Goal: Find contact information: Obtain details needed to contact an individual or organization

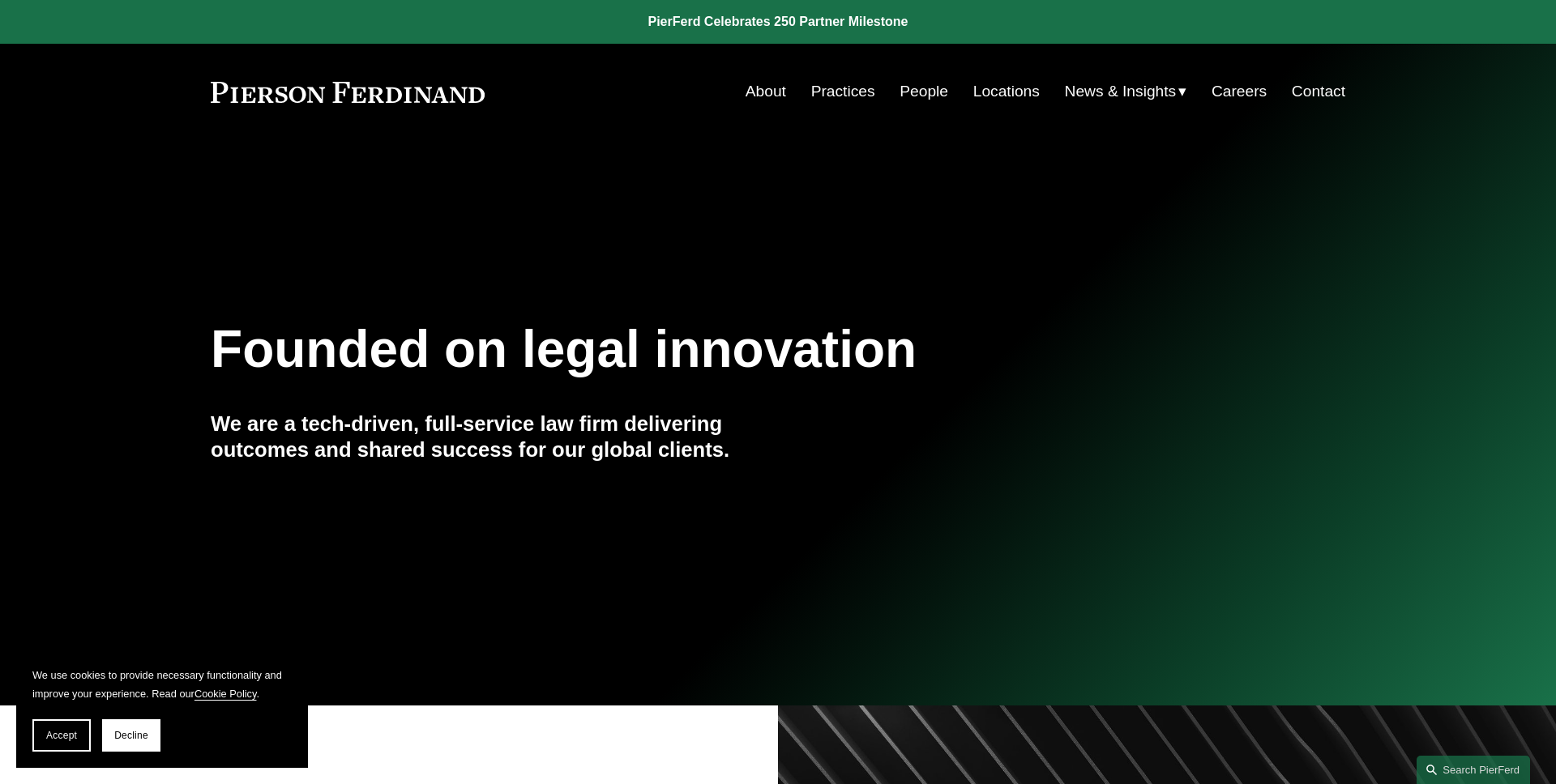
click at [78, 715] on section "We use cookies to provide necessary functionality and improve your experience. …" at bounding box center [161, 709] width 292 height 119
click at [78, 729] on button "Accept" at bounding box center [61, 736] width 58 height 32
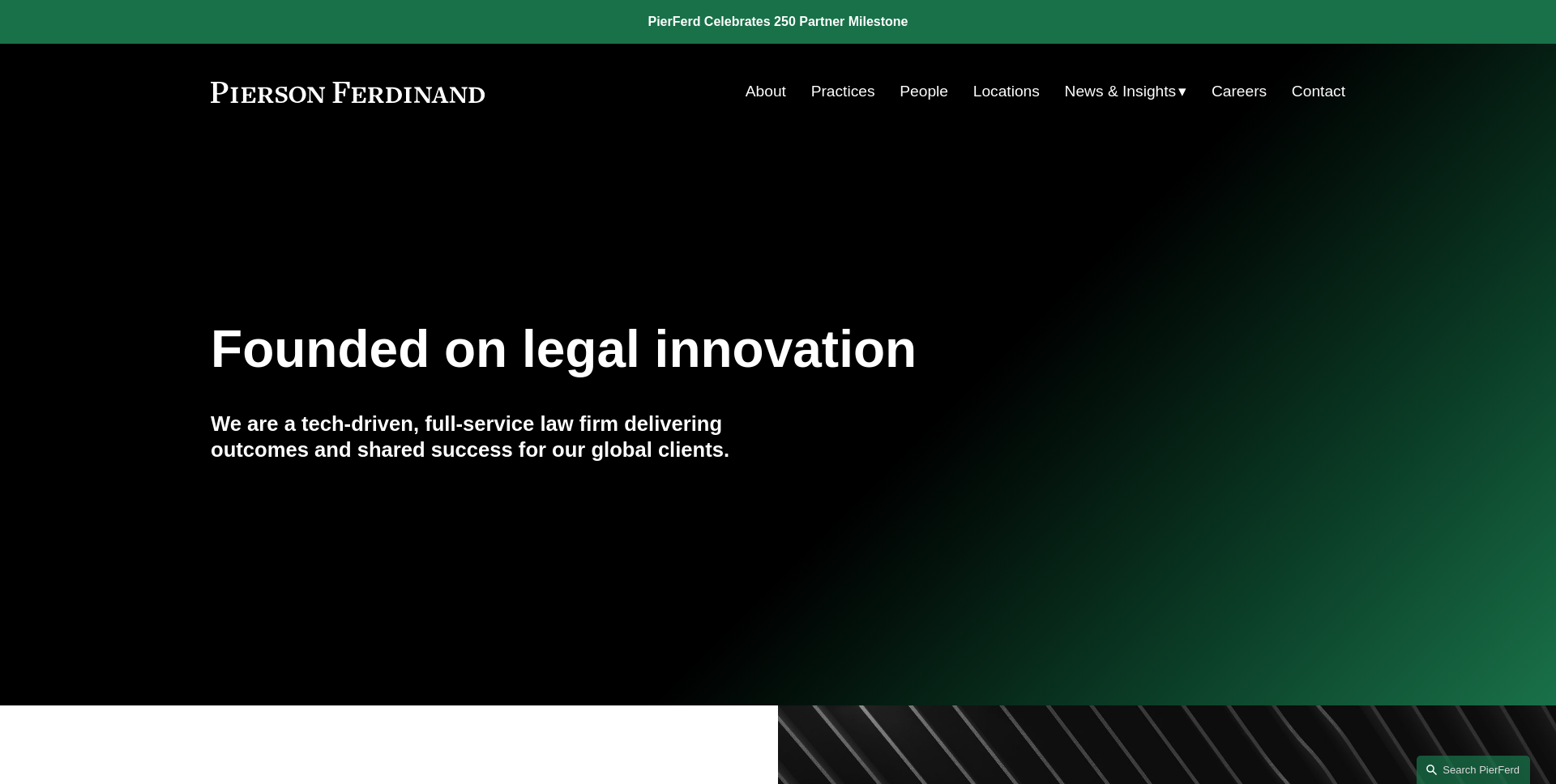
click at [929, 88] on link "People" at bounding box center [923, 91] width 49 height 31
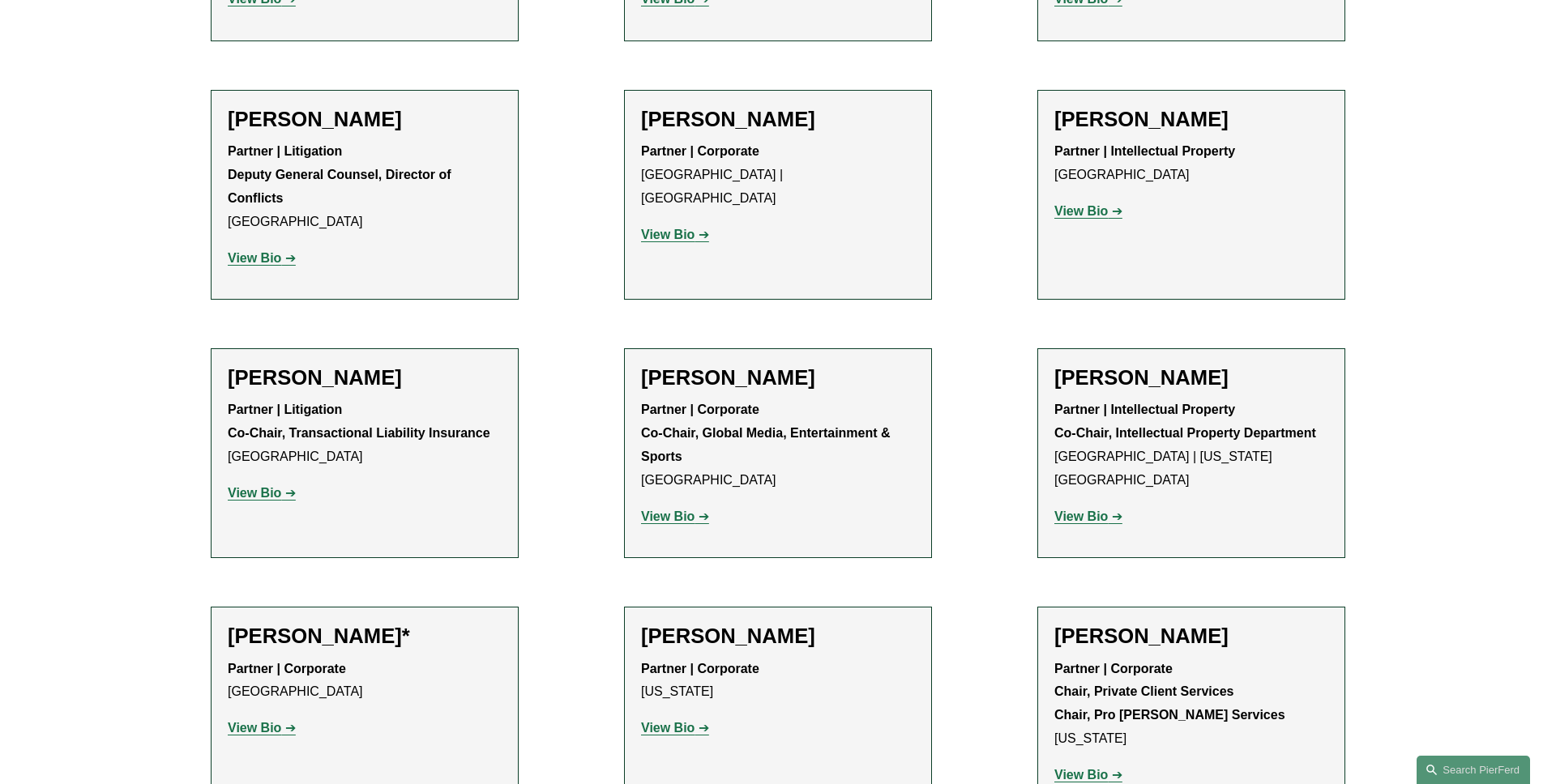
scroll to position [16568, 0]
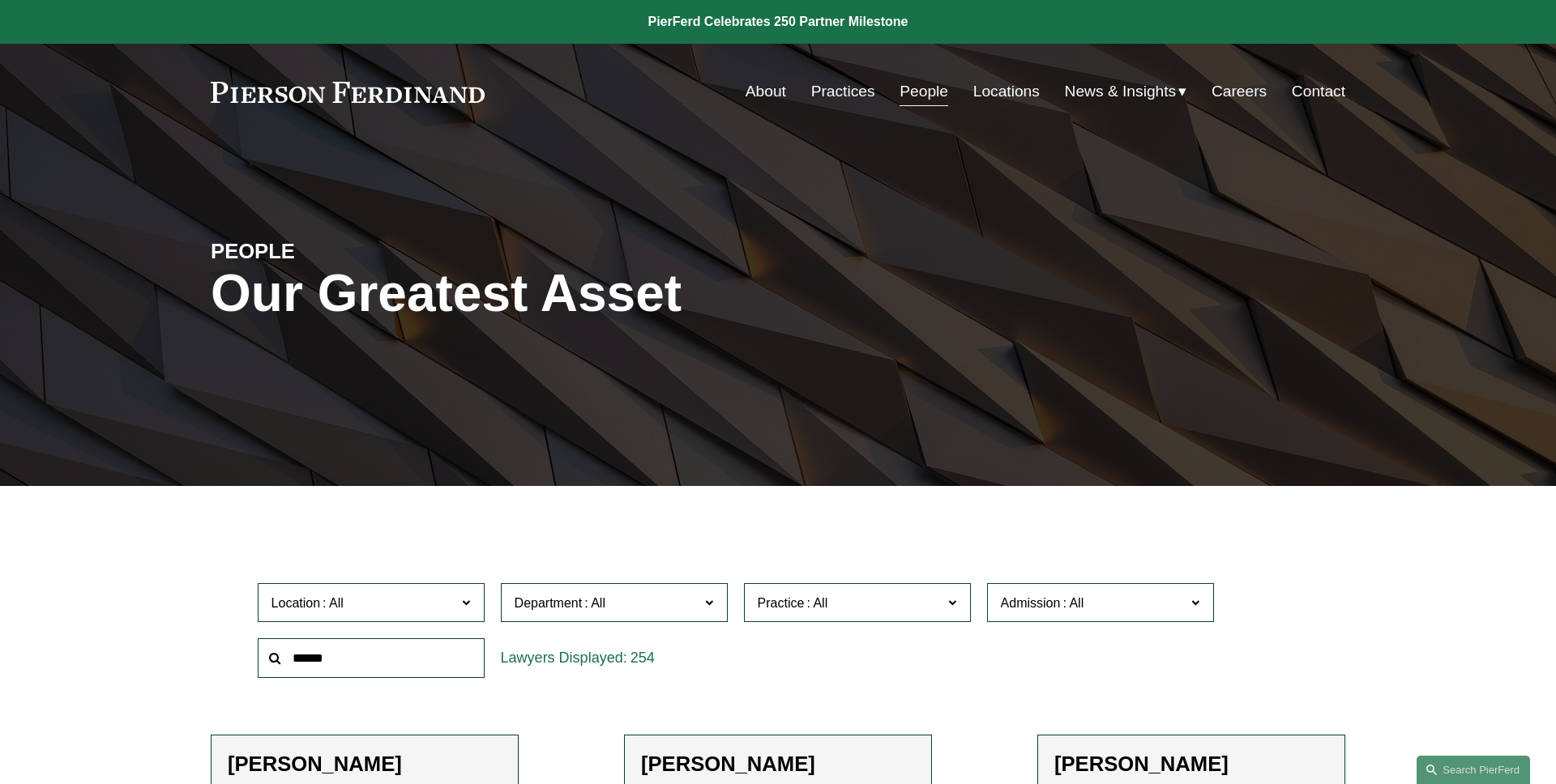
click at [1331, 90] on link "Contact" at bounding box center [1319, 91] width 54 height 31
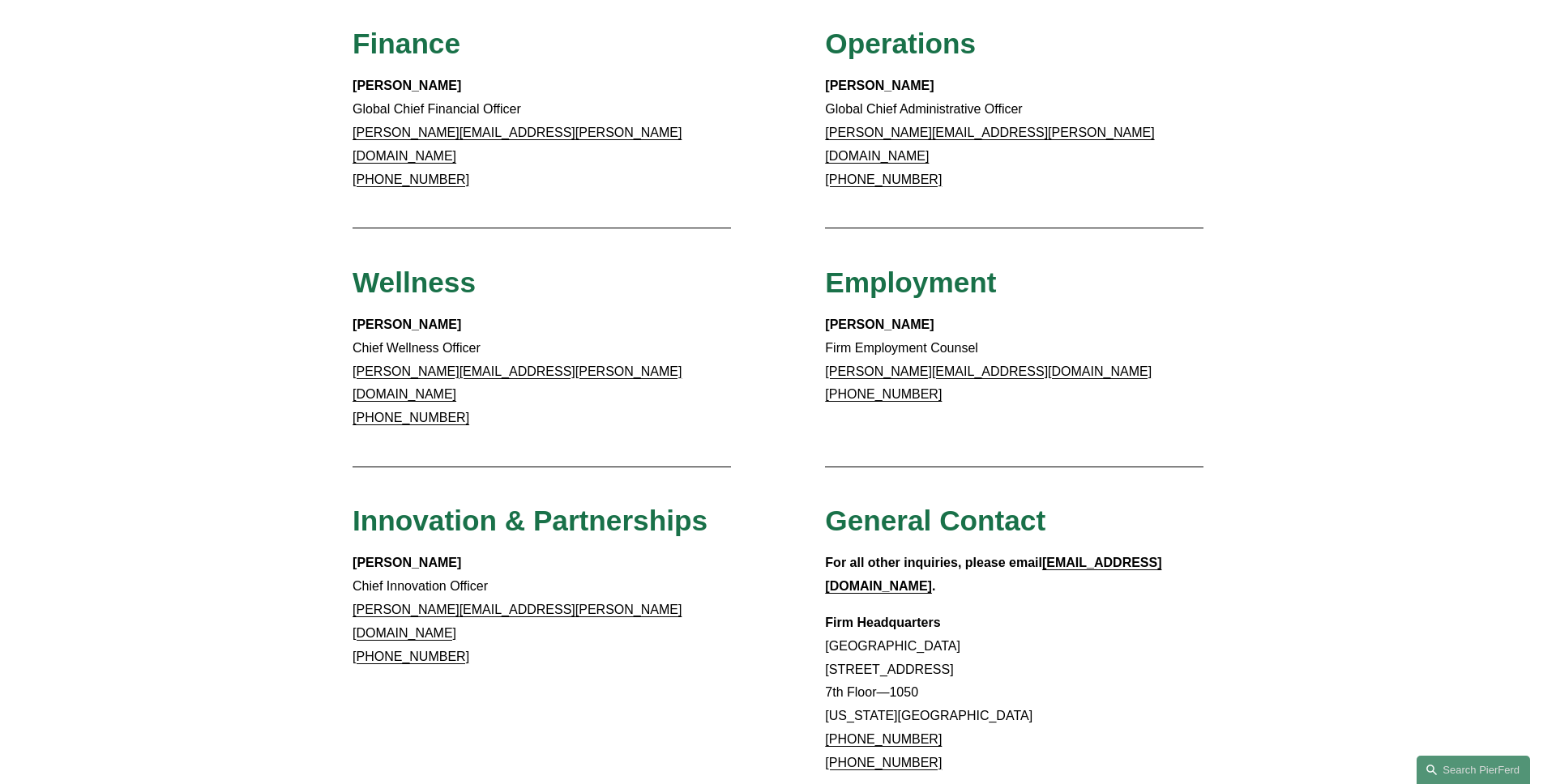
scroll to position [1022, 0]
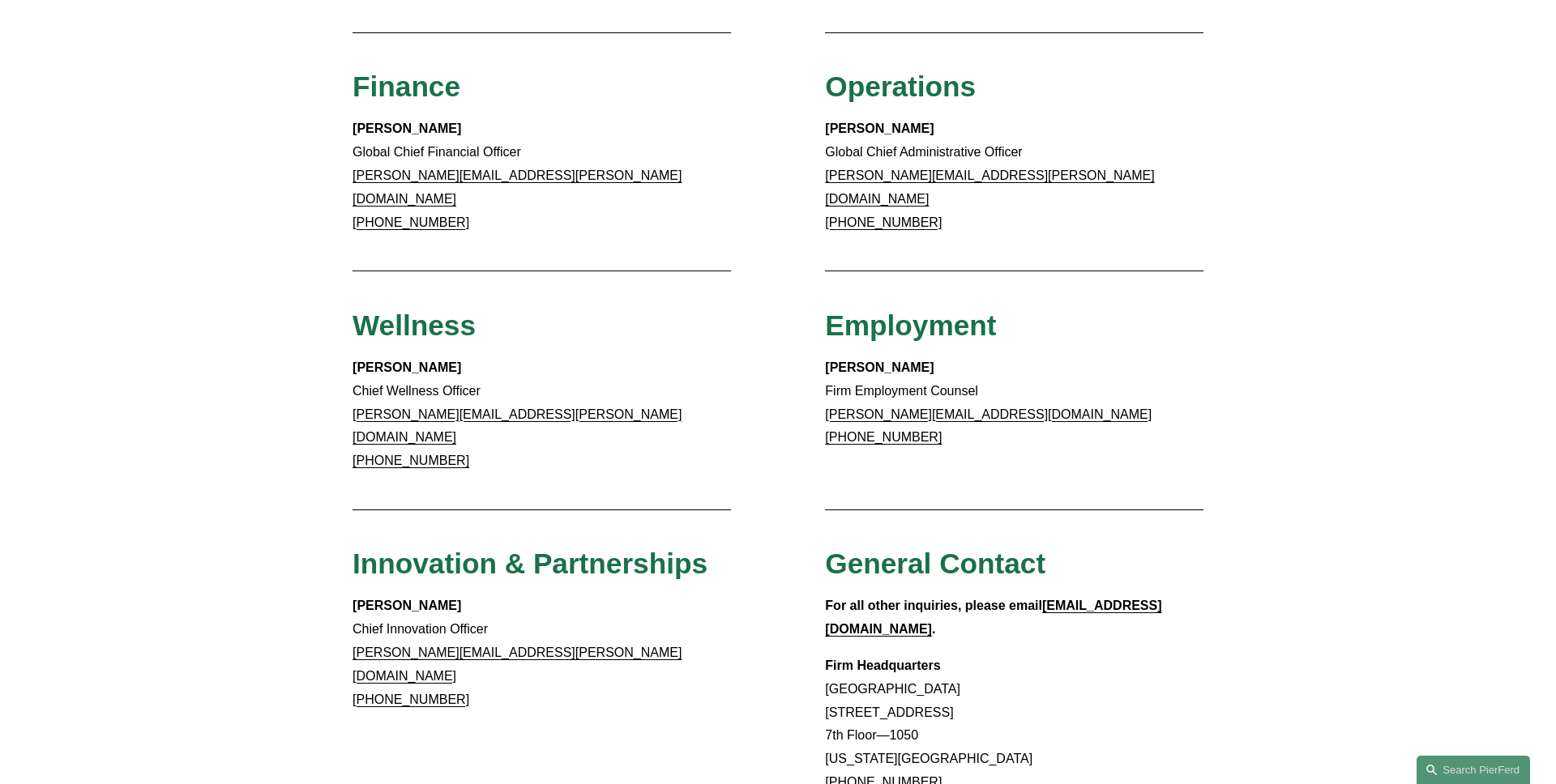
click at [171, 320] on div "Client Inquiries For all client inquiries, please use the email below: inquirie…" at bounding box center [778, 27] width 1556 height 1613
